Goal: Task Accomplishment & Management: Complete application form

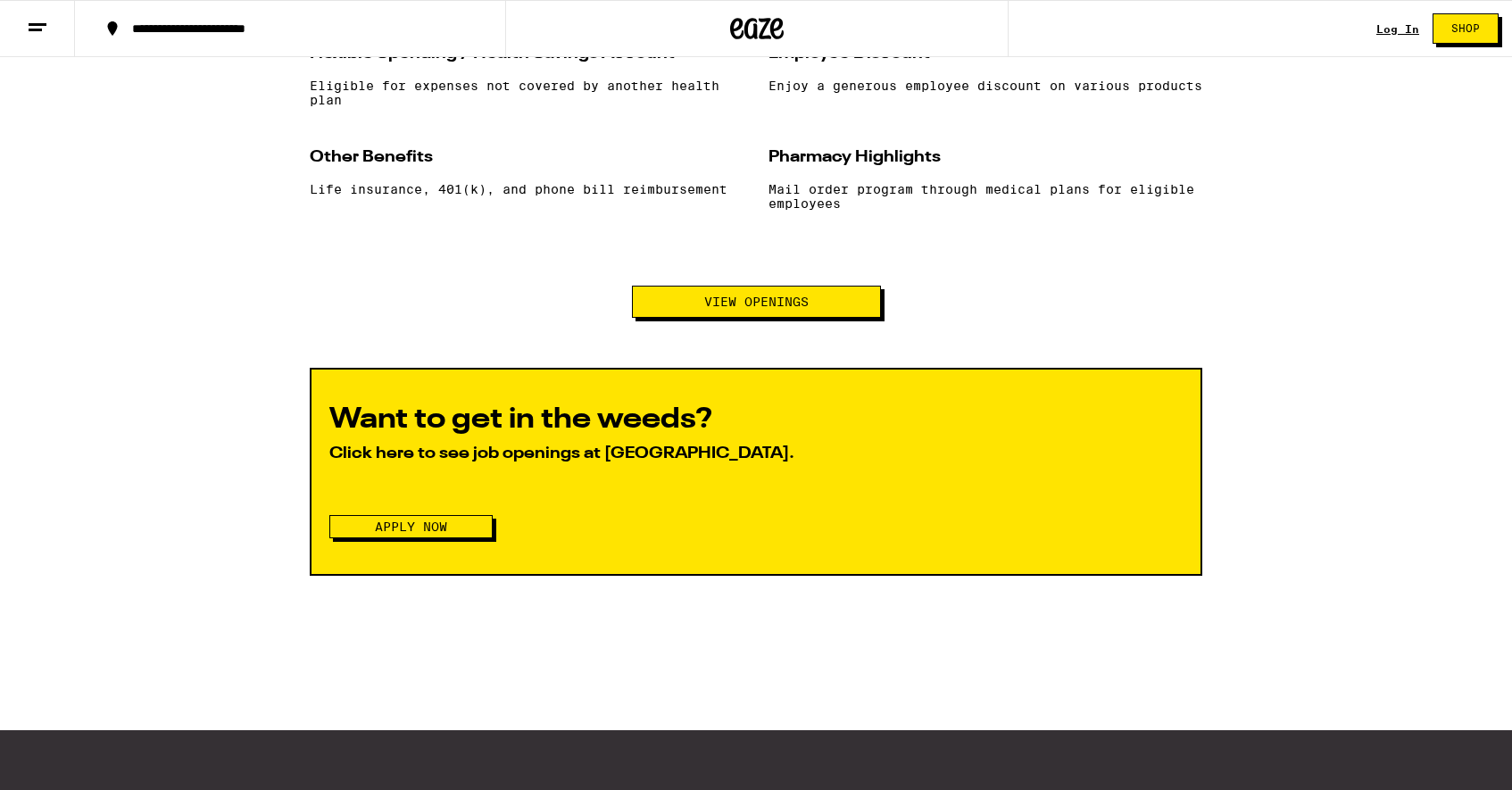
scroll to position [1850, 0]
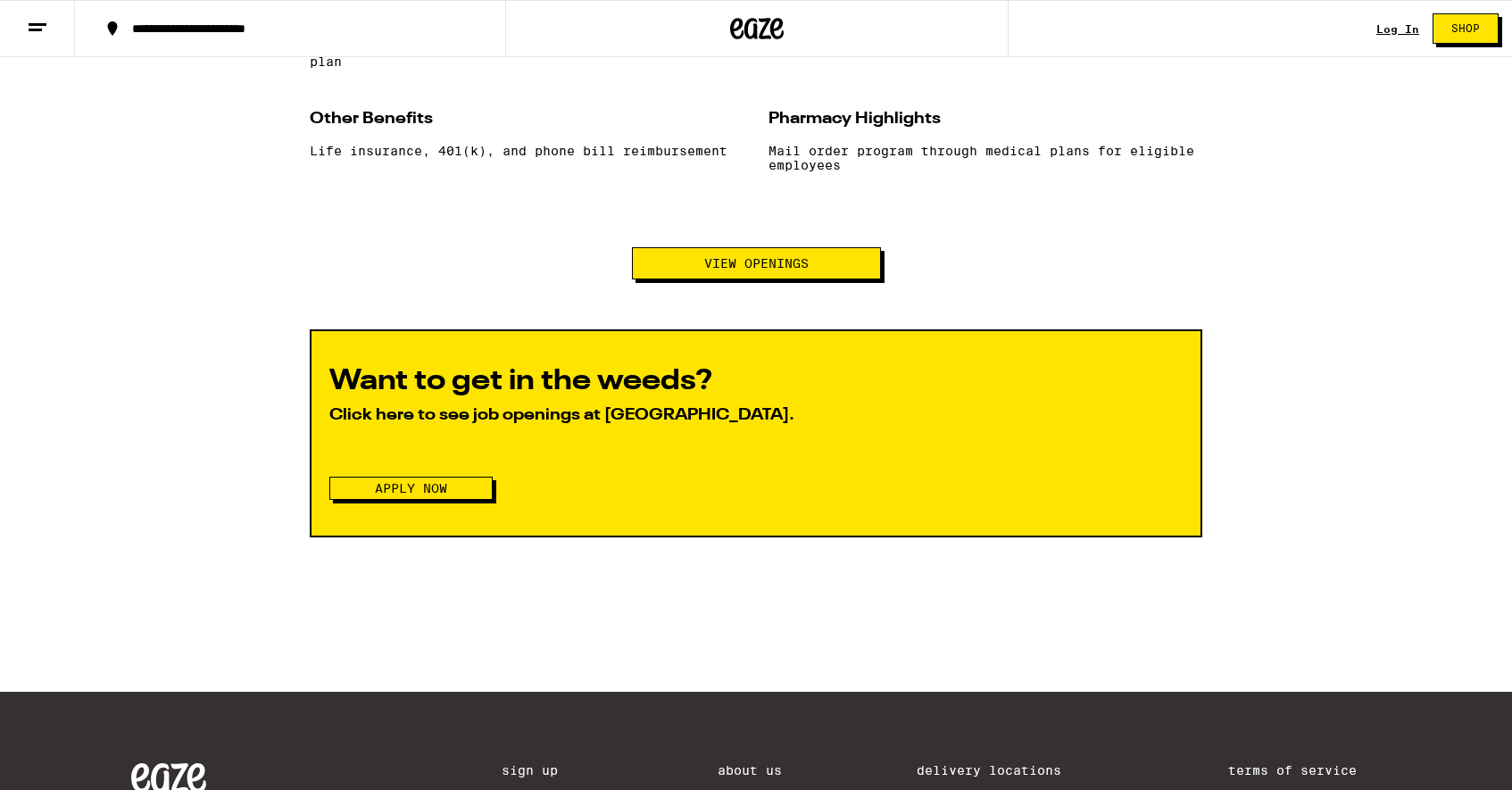
click at [707, 270] on span "View Openings" at bounding box center [756, 263] width 104 height 13
click at [497, 504] on div "Want to get in the weeds? Click here to see job openings at [GEOGRAPHIC_DATA]. …" at bounding box center [756, 434] width 893 height 208
click at [444, 495] on span "Apply Now" at bounding box center [411, 488] width 72 height 13
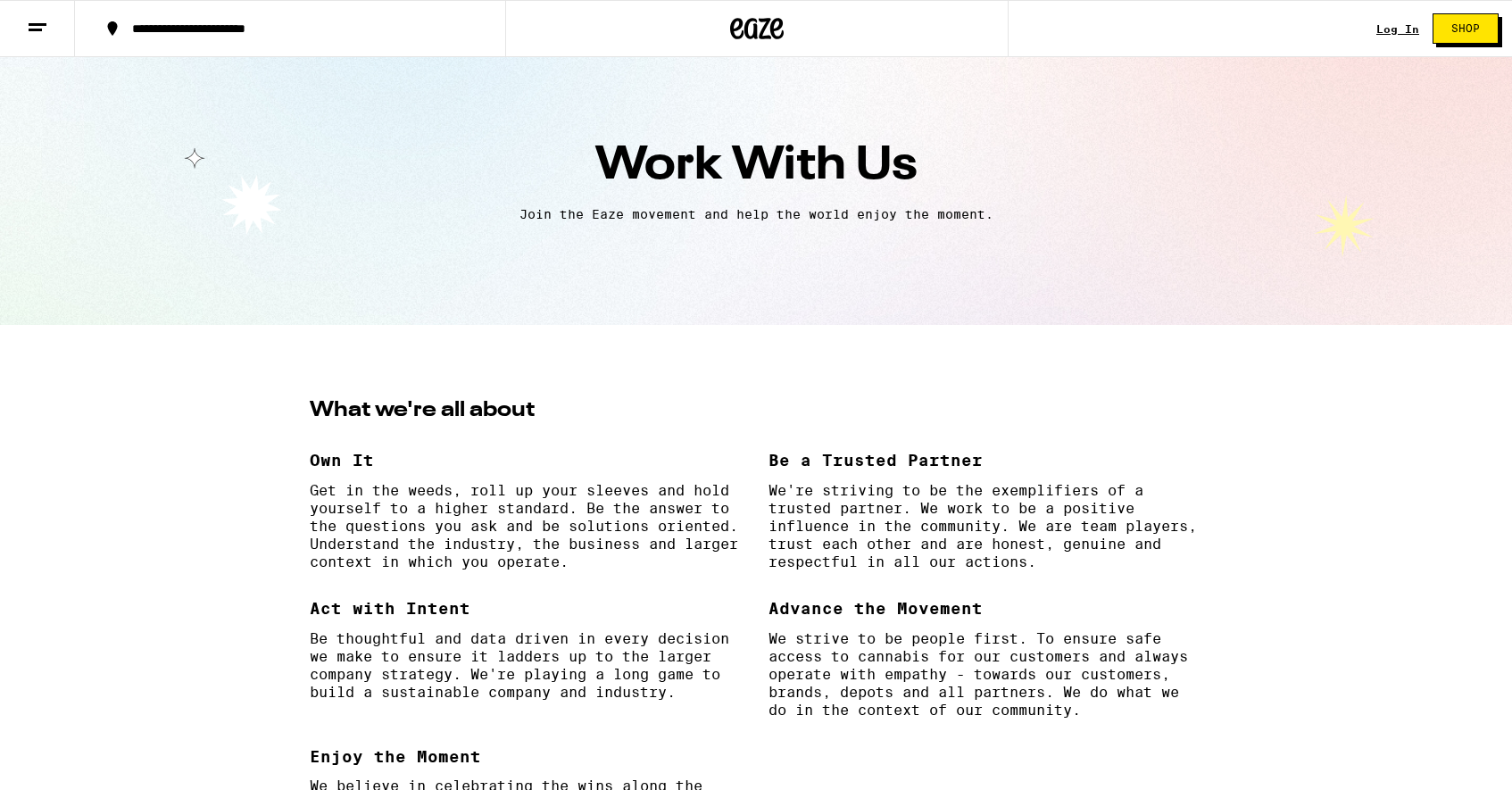
scroll to position [0, 0]
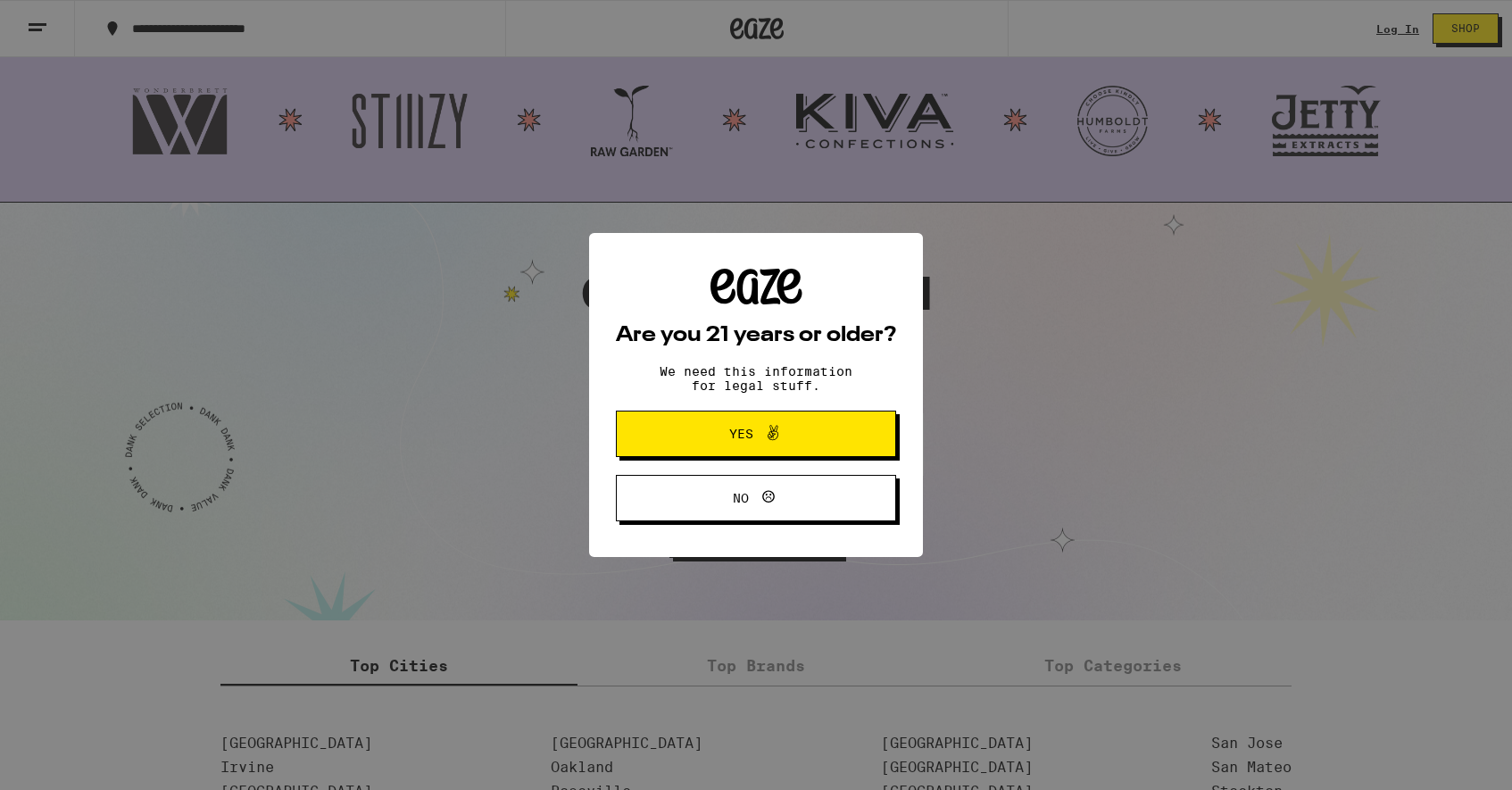
click at [738, 438] on span "Yes" at bounding box center [741, 433] width 24 height 13
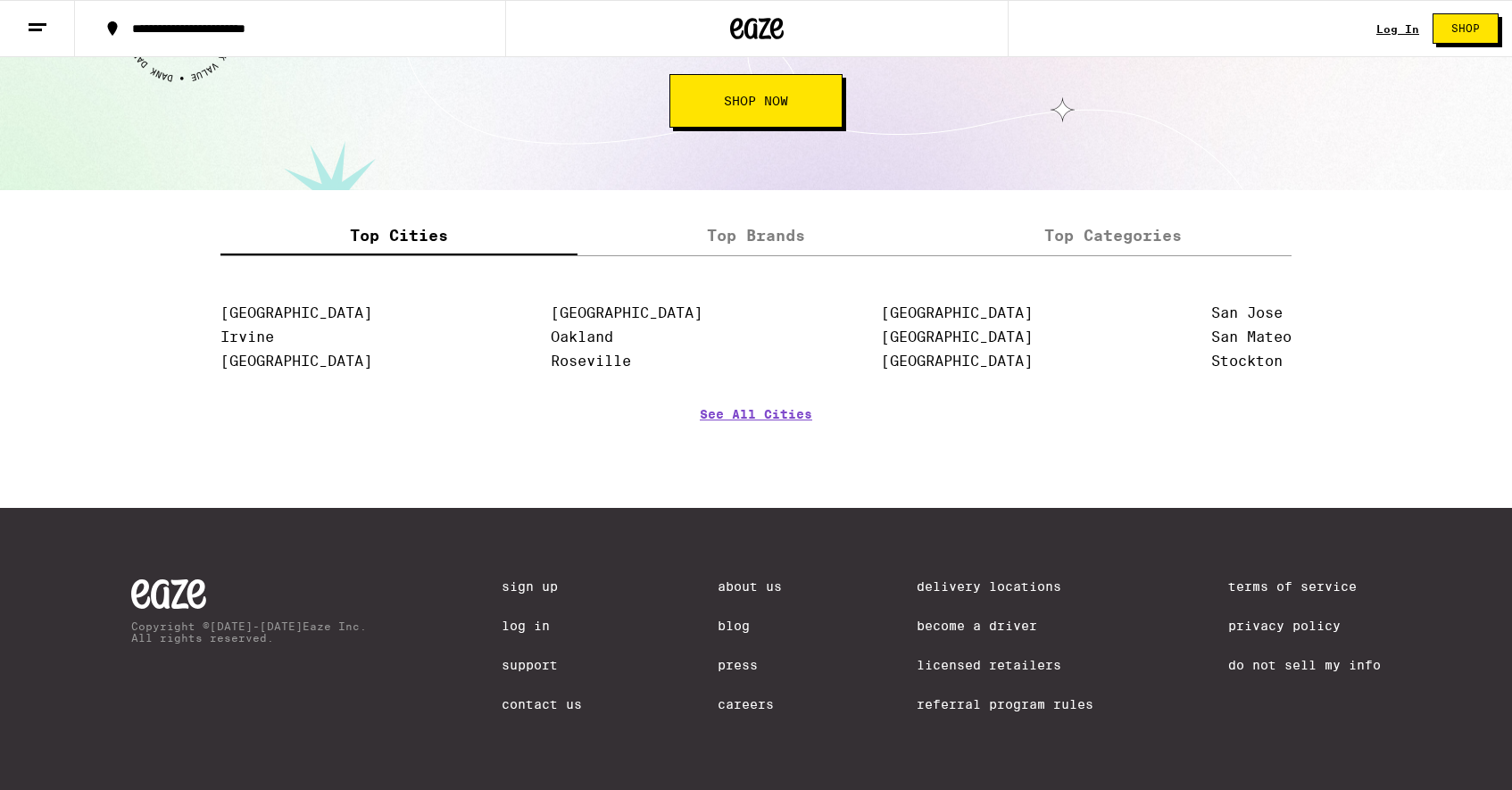
scroll to position [2172, 0]
click at [903, 333] on link "[GEOGRAPHIC_DATA]" at bounding box center [957, 338] width 151 height 17
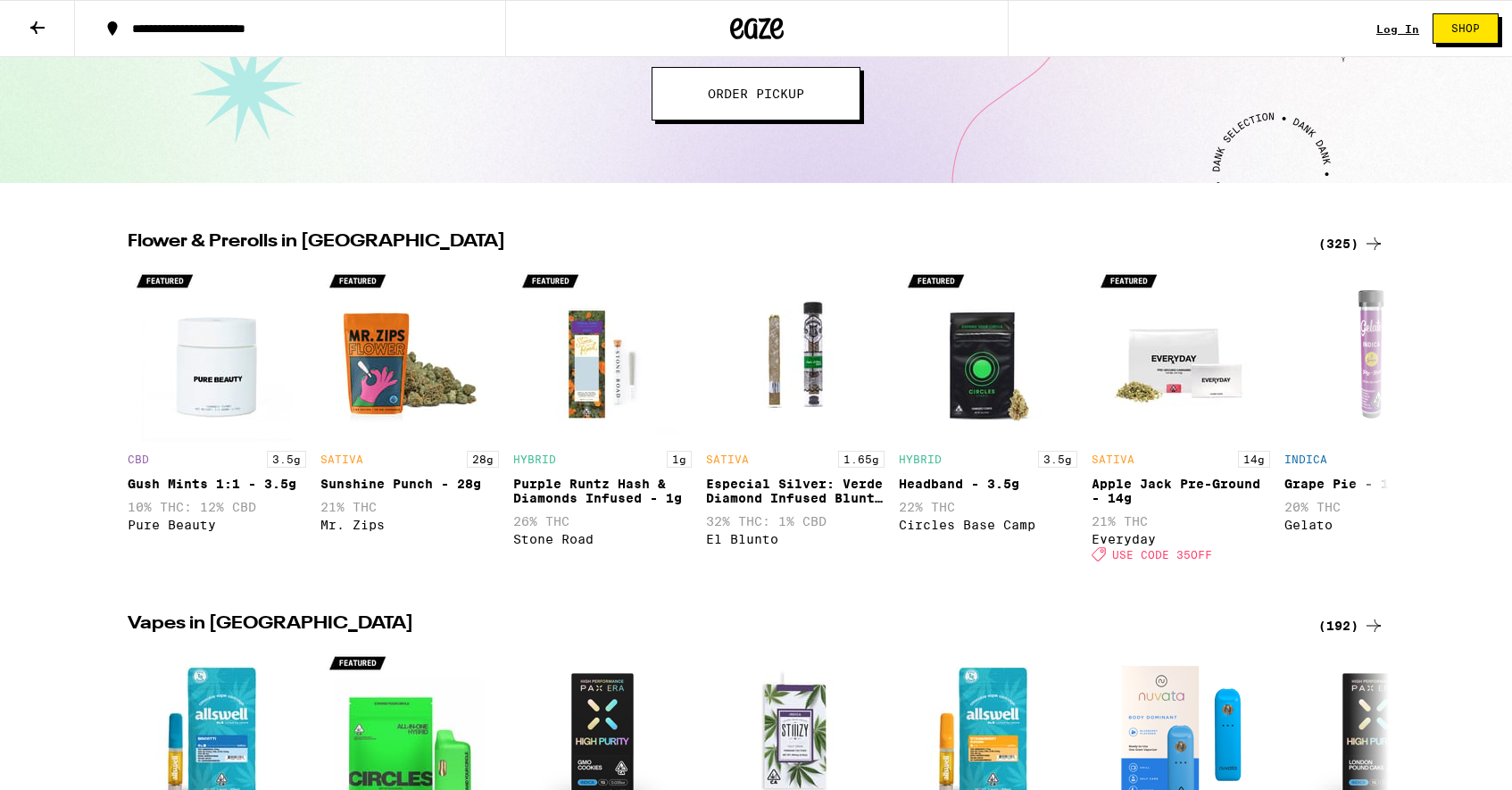
scroll to position [436, 0]
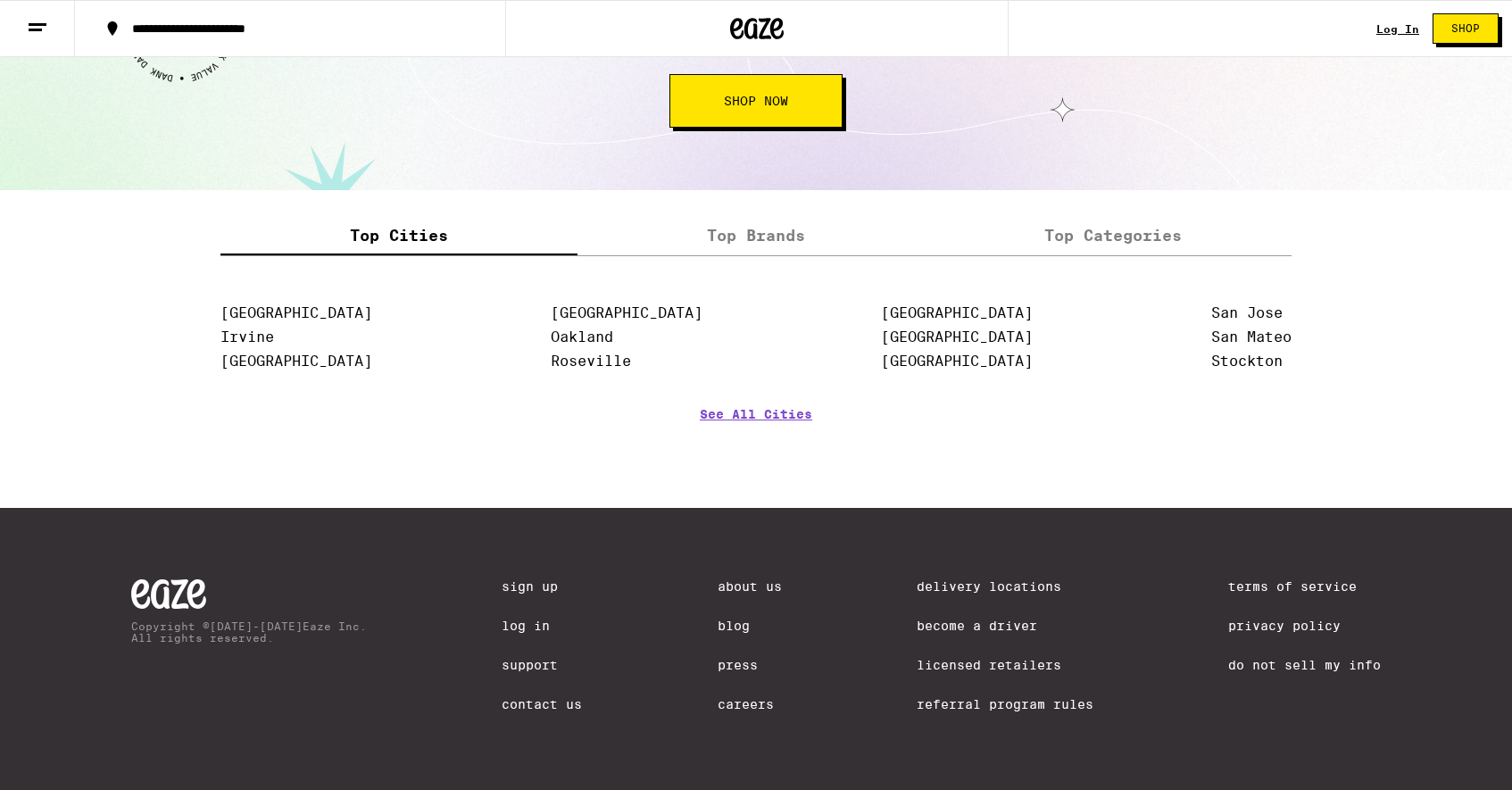
scroll to position [2172, 0]
click at [742, 700] on link "Careers" at bounding box center [749, 704] width 65 height 14
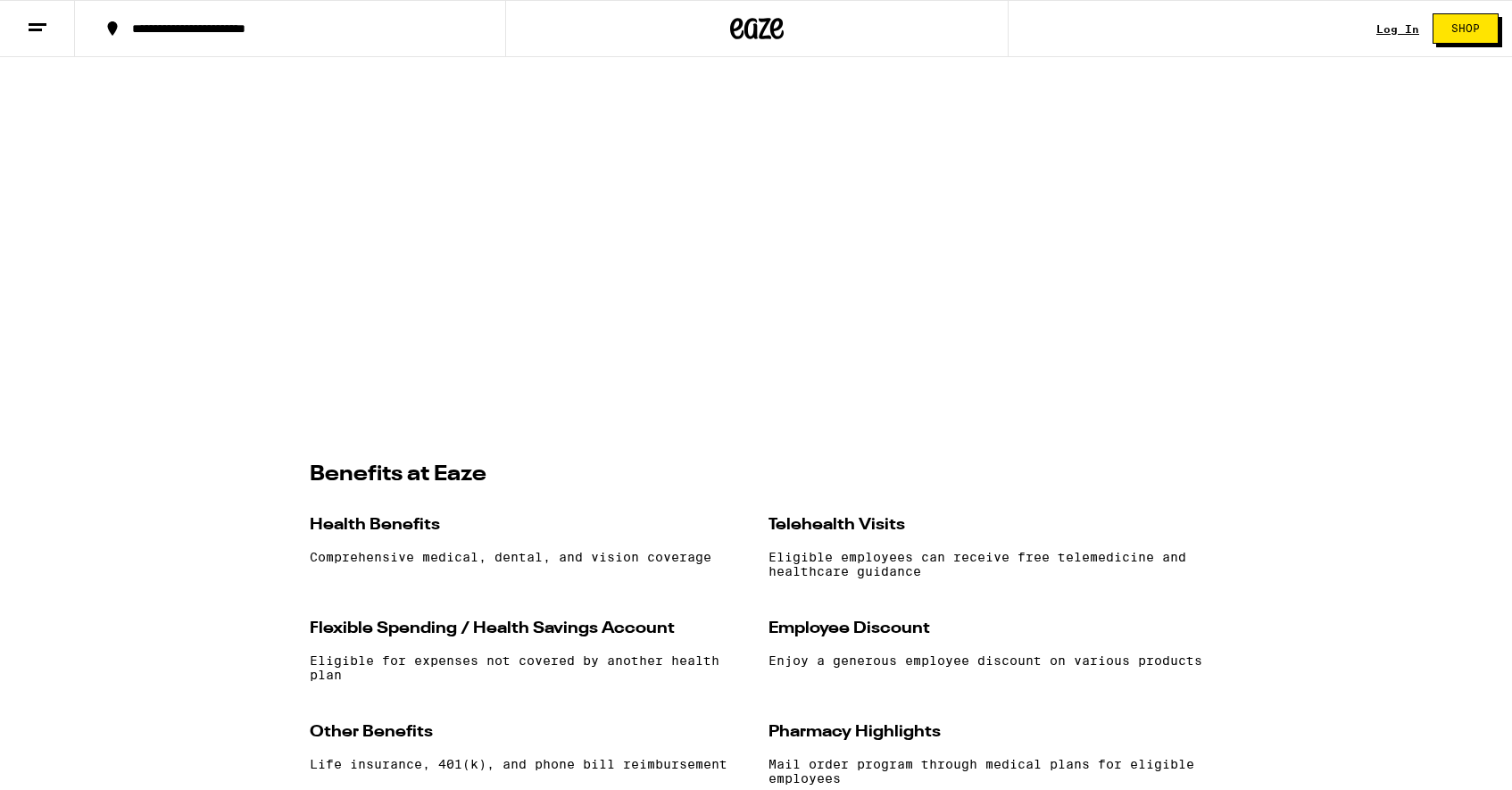
scroll to position [1676, 0]
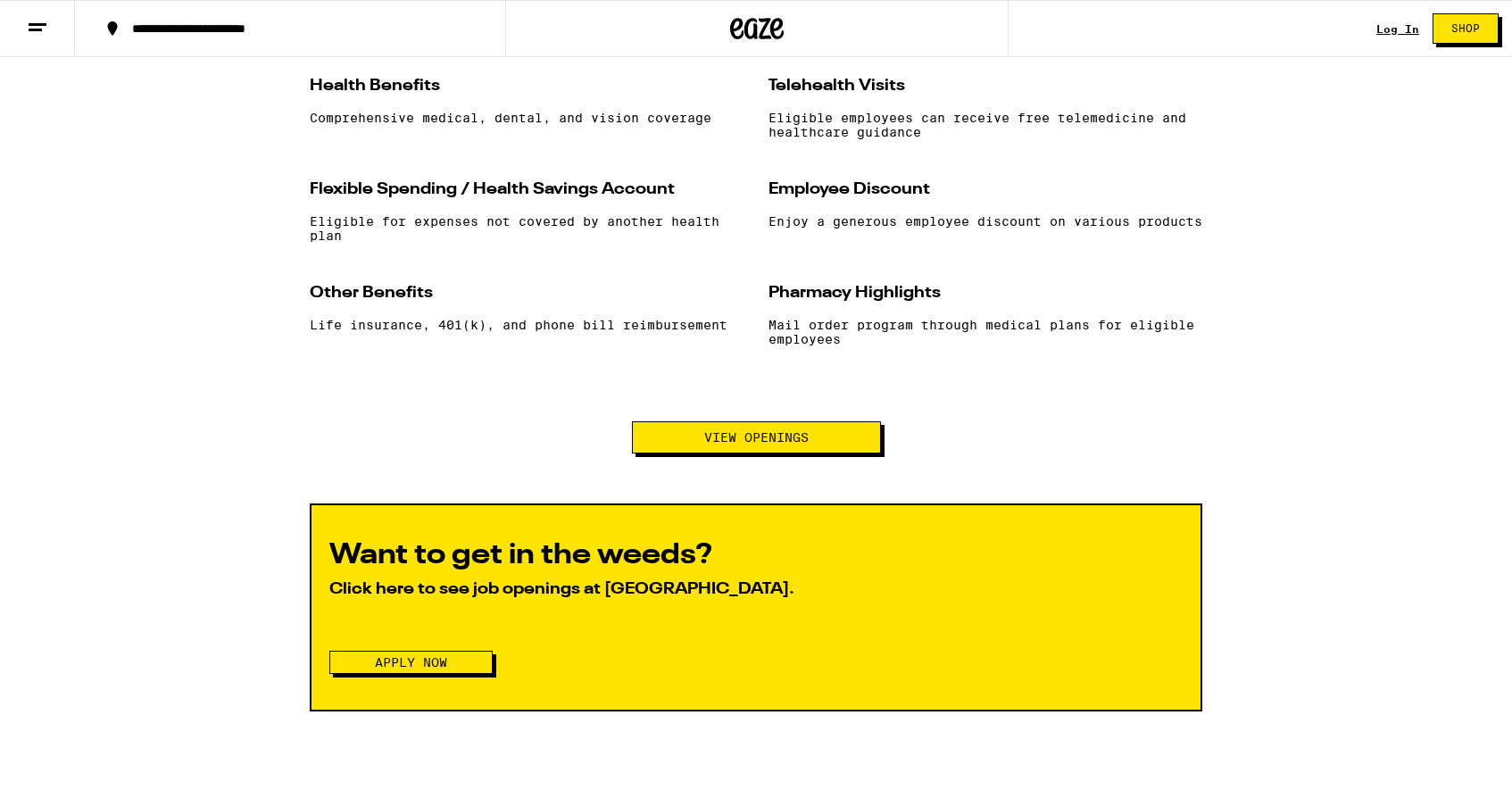
click at [765, 444] on span "View Openings" at bounding box center [756, 437] width 104 height 13
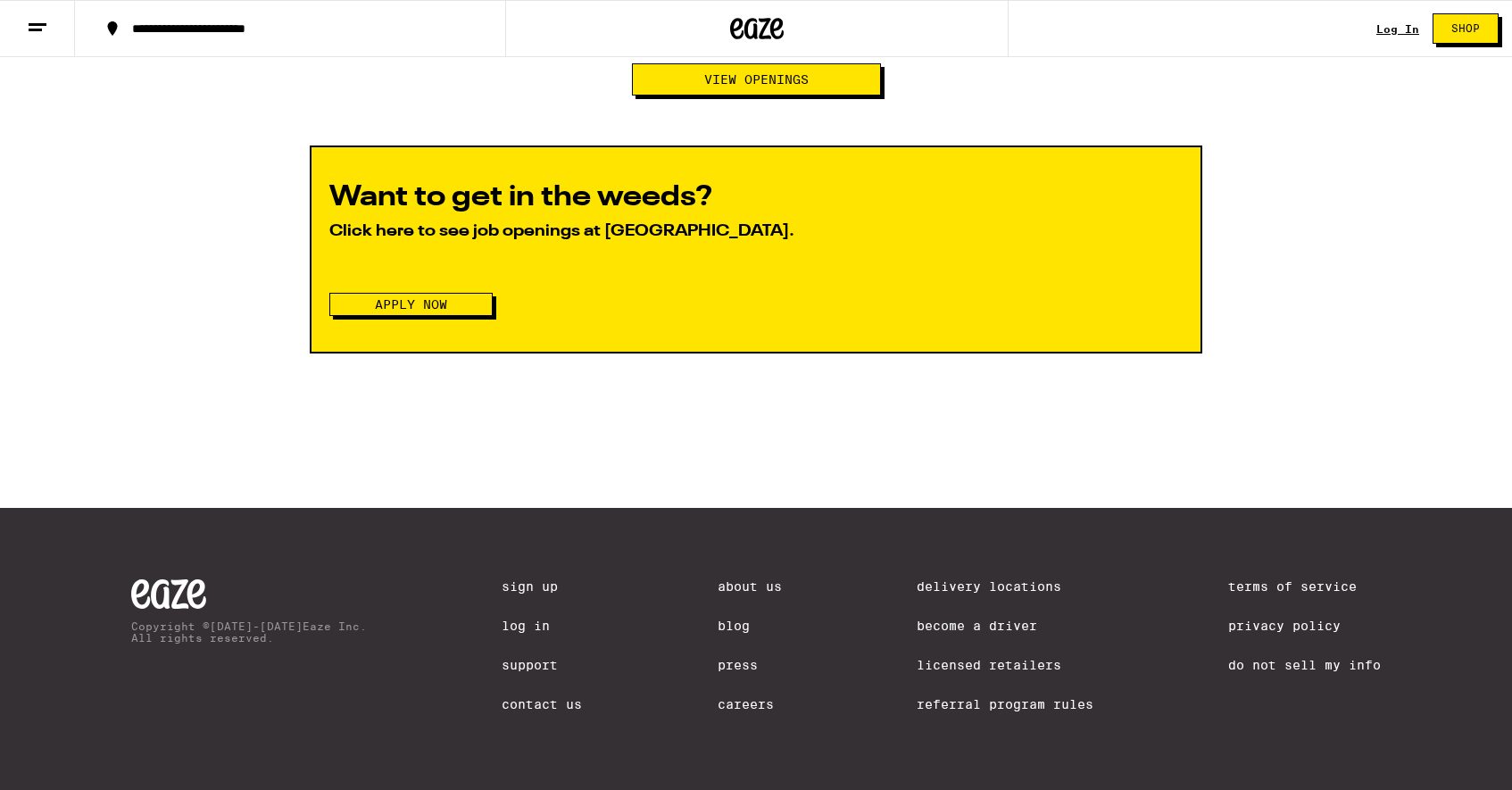
scroll to position [2056, 0]
click at [482, 299] on button "Apply Now" at bounding box center [411, 305] width 163 height 23
